Goal: Task Accomplishment & Management: Use online tool/utility

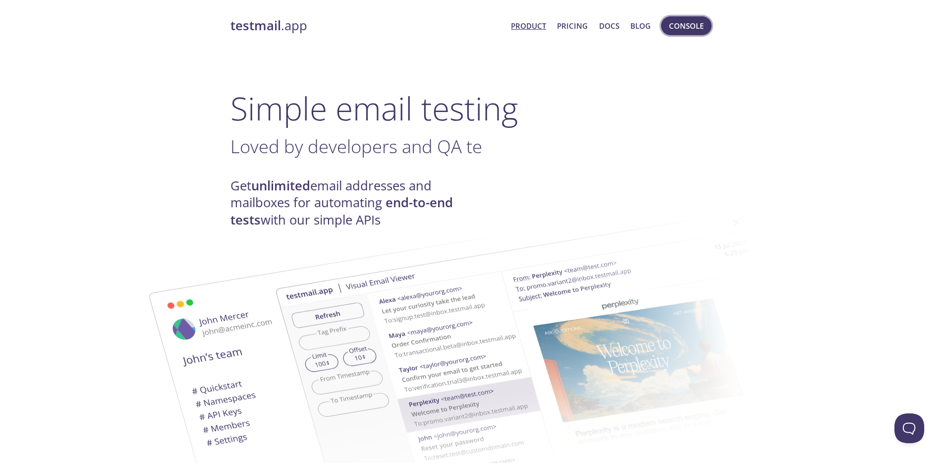
click at [696, 22] on span "Console" at bounding box center [686, 25] width 35 height 13
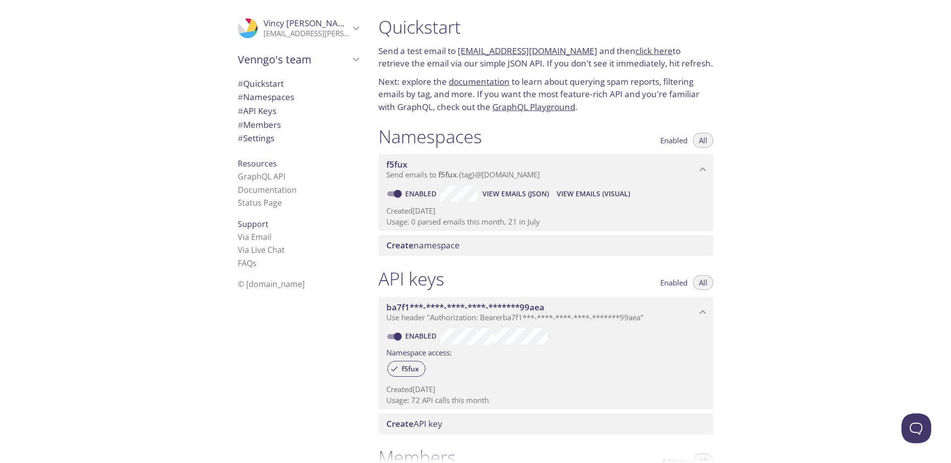
drag, startPoint x: 405, startPoint y: 221, endPoint x: 571, endPoint y: 222, distance: 165.9
click at [570, 222] on p "Usage: 0 parsed emails this month, 21 in July" at bounding box center [545, 221] width 319 height 10
click at [603, 193] on span "View Emails (Visual)" at bounding box center [593, 194] width 73 height 12
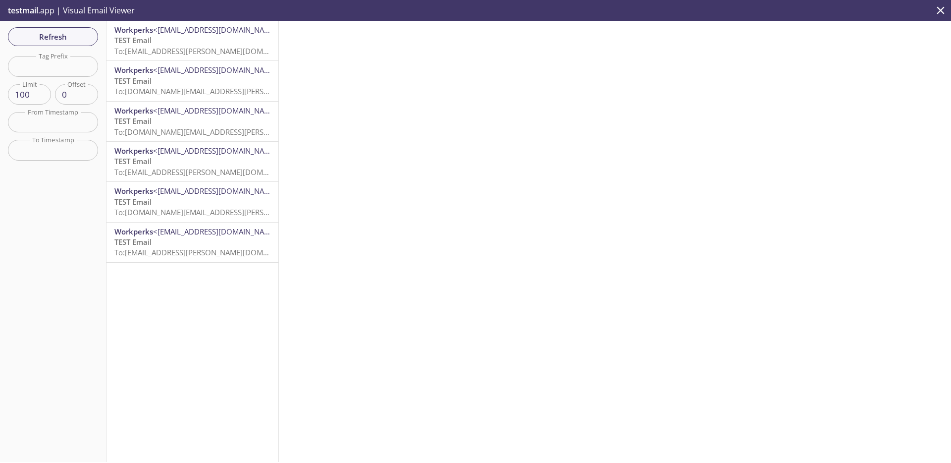
click at [227, 51] on span "To: f5fux.tim.cook@inbox.testmail.app" at bounding box center [207, 51] width 187 height 10
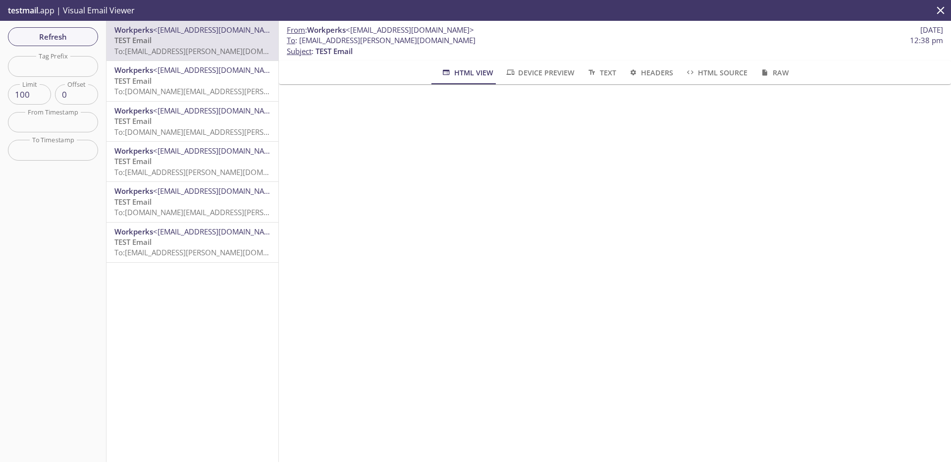
click at [230, 87] on span "To: f5fux.steve.jobs@inbox.testmail.app" at bounding box center [236, 91] width 245 height 10
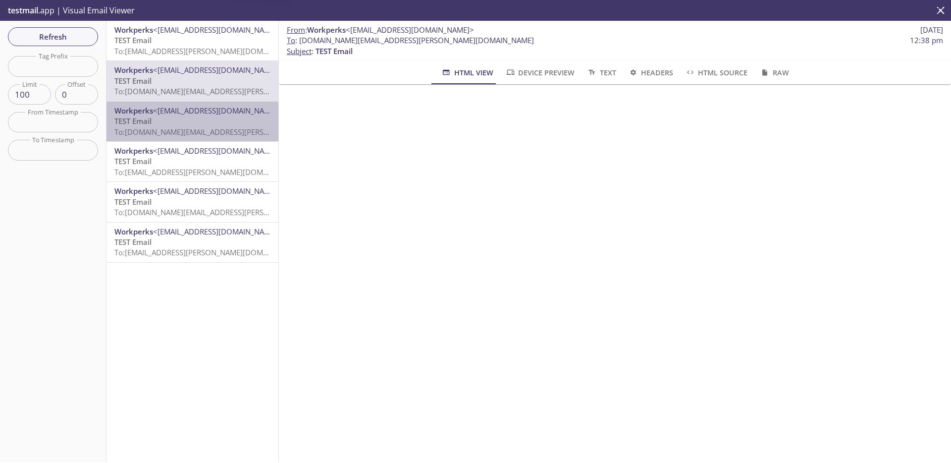
click at [223, 134] on span "To: f5fux.steve.jobs@inbox.testmail.app" at bounding box center [236, 132] width 245 height 10
